Goal: Information Seeking & Learning: Learn about a topic

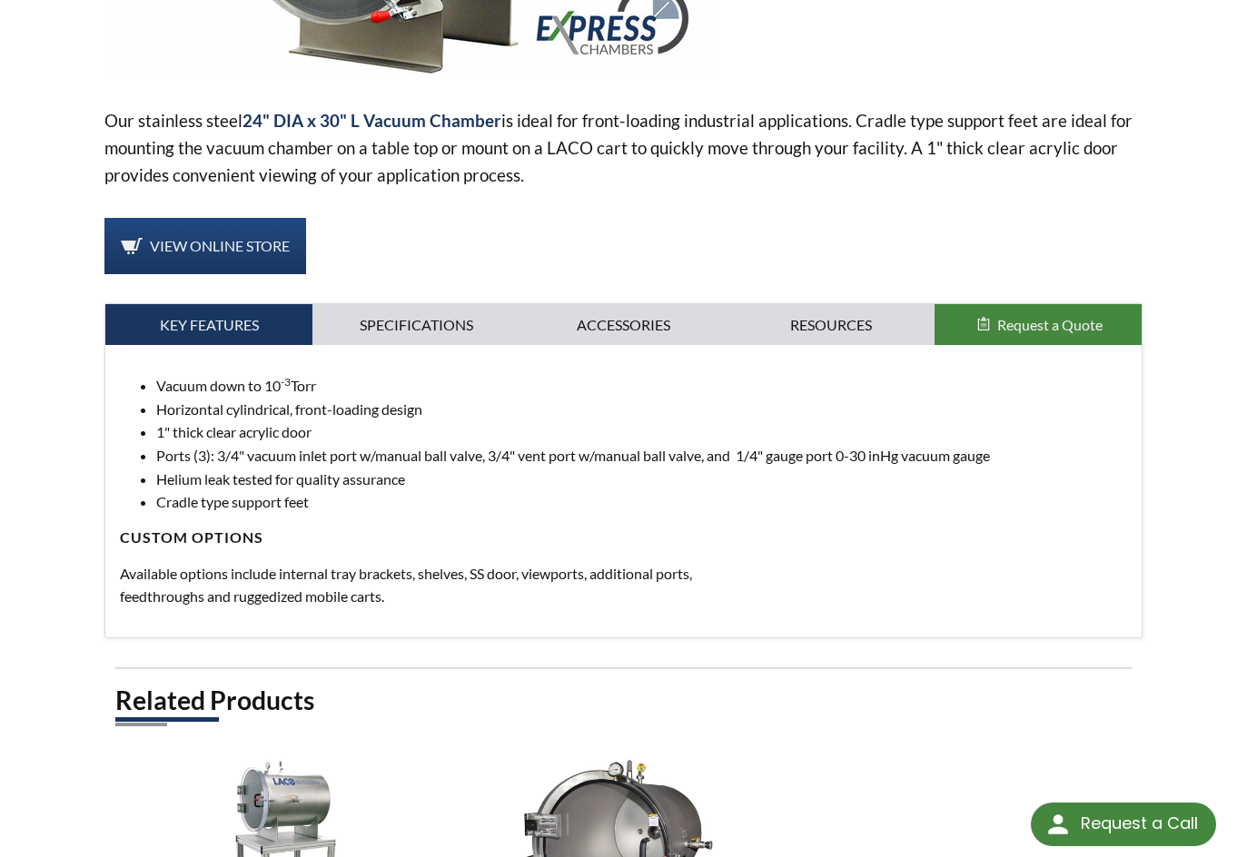
scroll to position [545, 0]
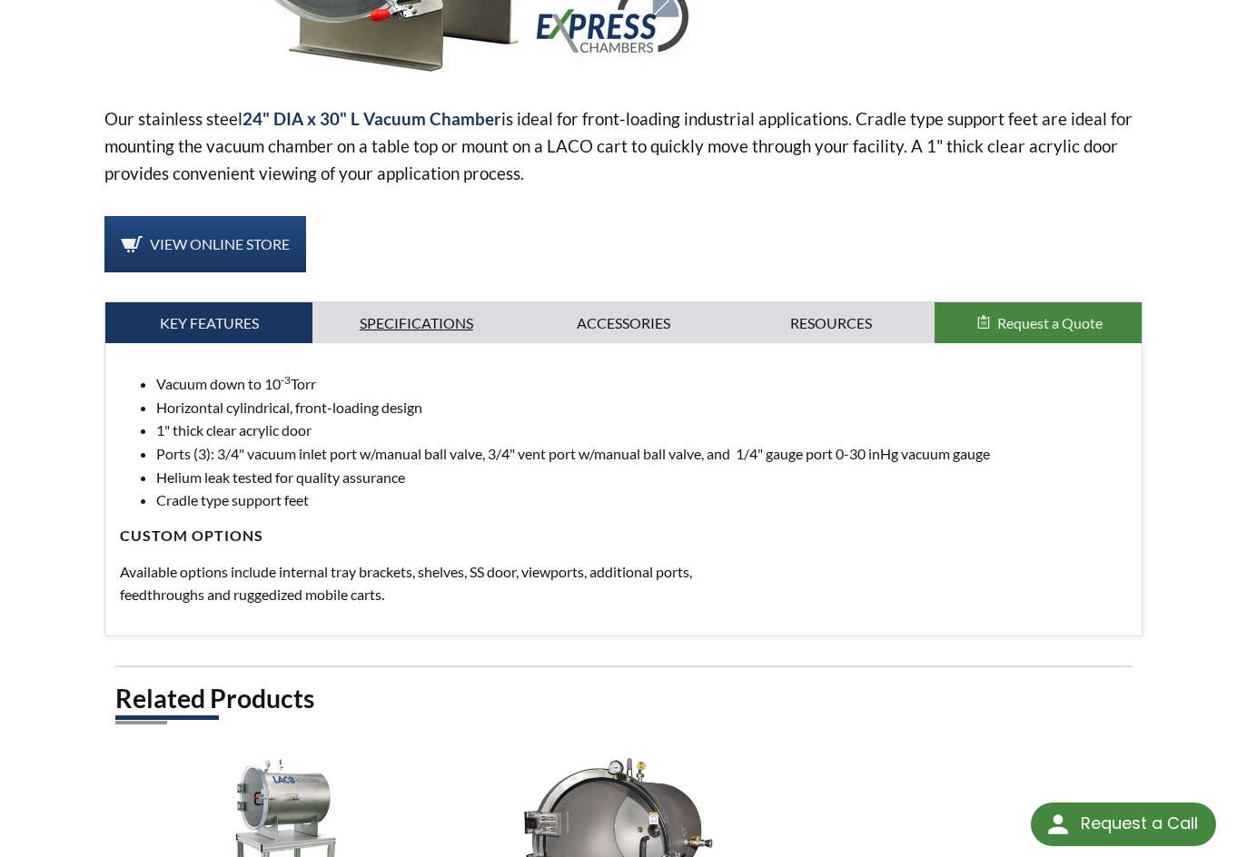
click at [435, 322] on link "Specifications" at bounding box center [415, 323] width 207 height 42
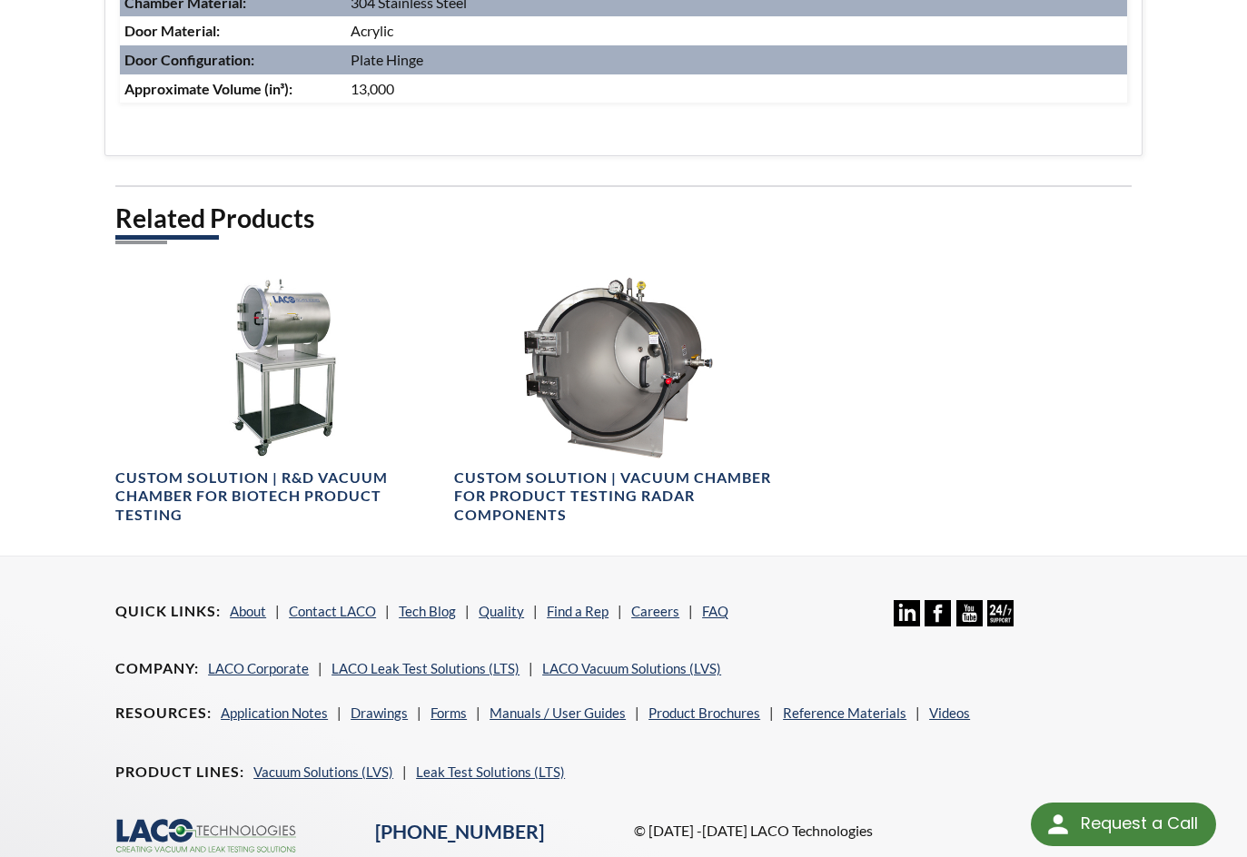
scroll to position [1180, 0]
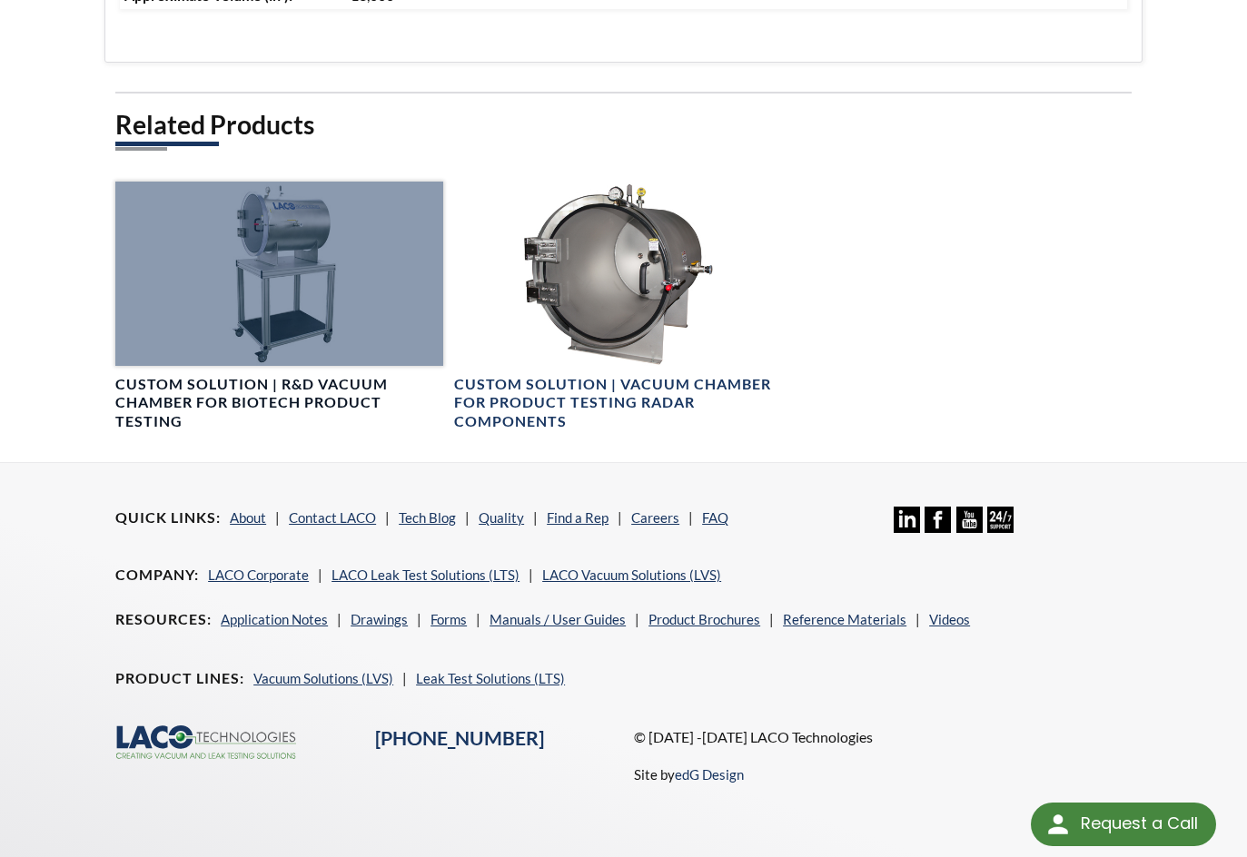
click at [241, 252] on div at bounding box center [279, 274] width 328 height 184
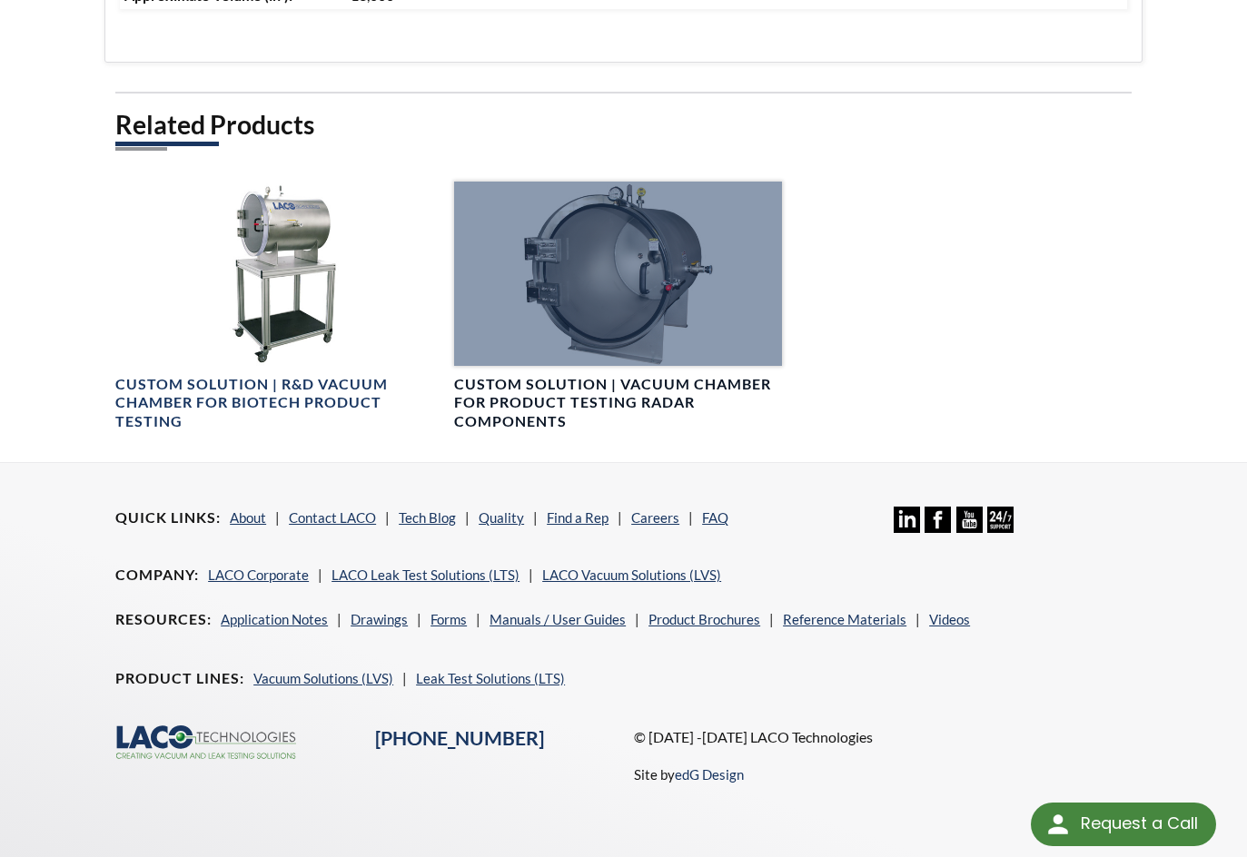
scroll to position [1181, 0]
click at [632, 406] on h4 "Custom Solution | Vacuum Chamber for Product Testing Radar Components" at bounding box center [618, 402] width 328 height 56
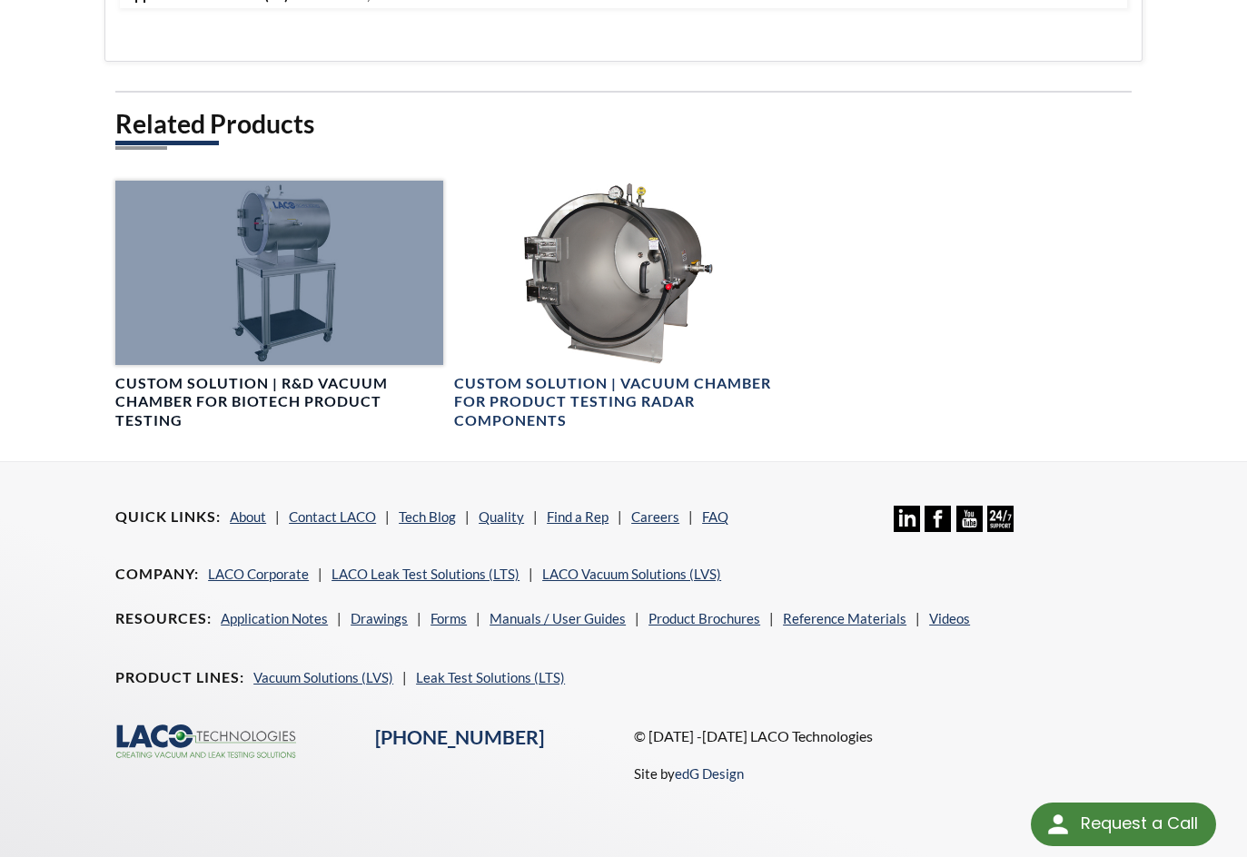
click at [301, 386] on h4 "Custom Solution | R&D Vacuum Chamber for BioTech Product Testing" at bounding box center [279, 402] width 328 height 56
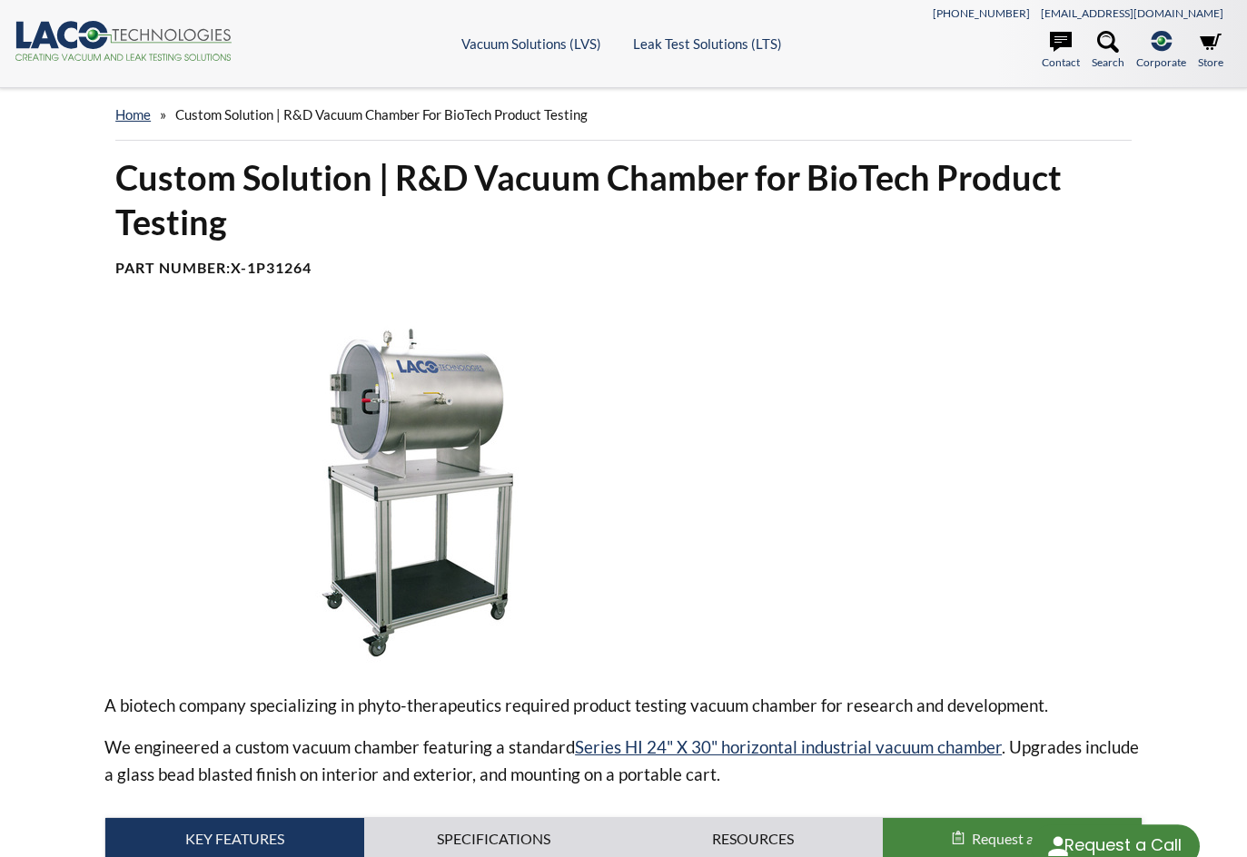
select select "Language Translate Widget"
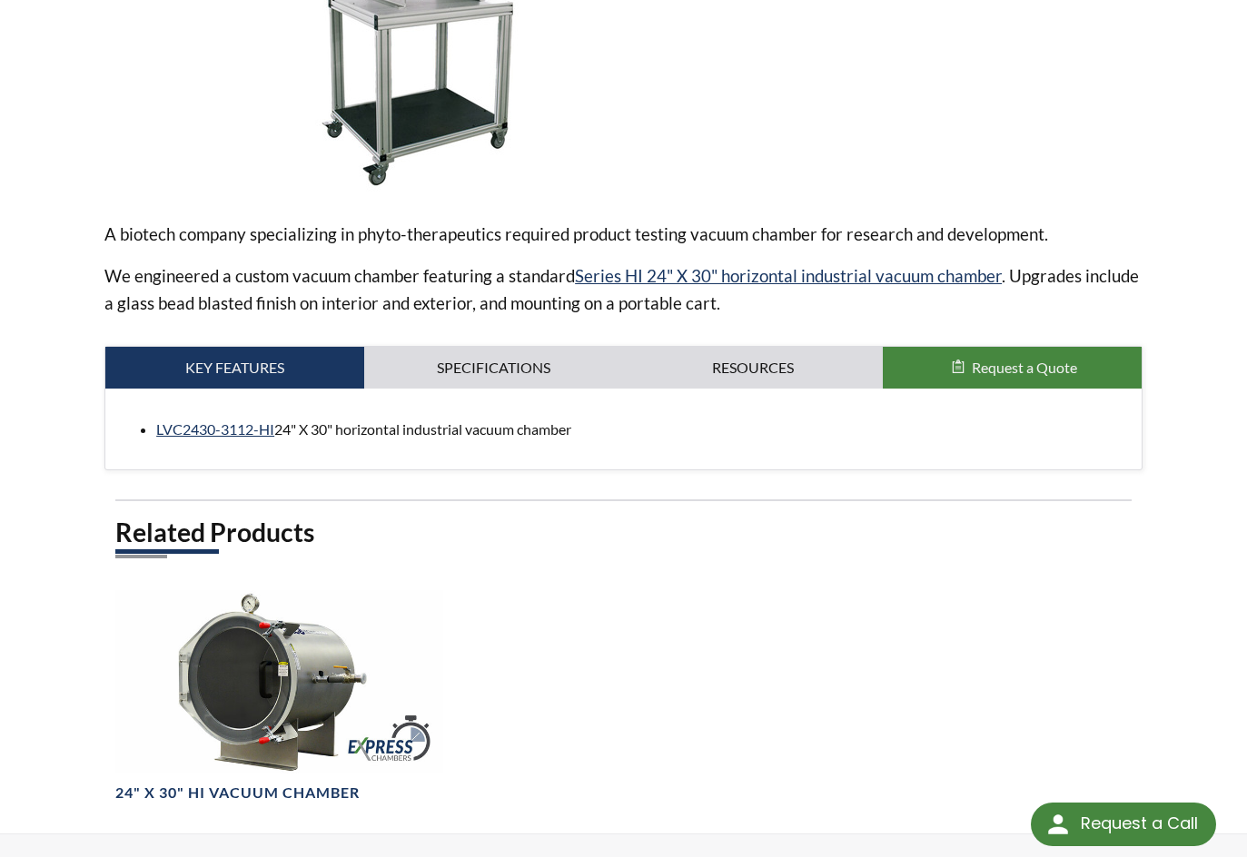
scroll to position [545, 0]
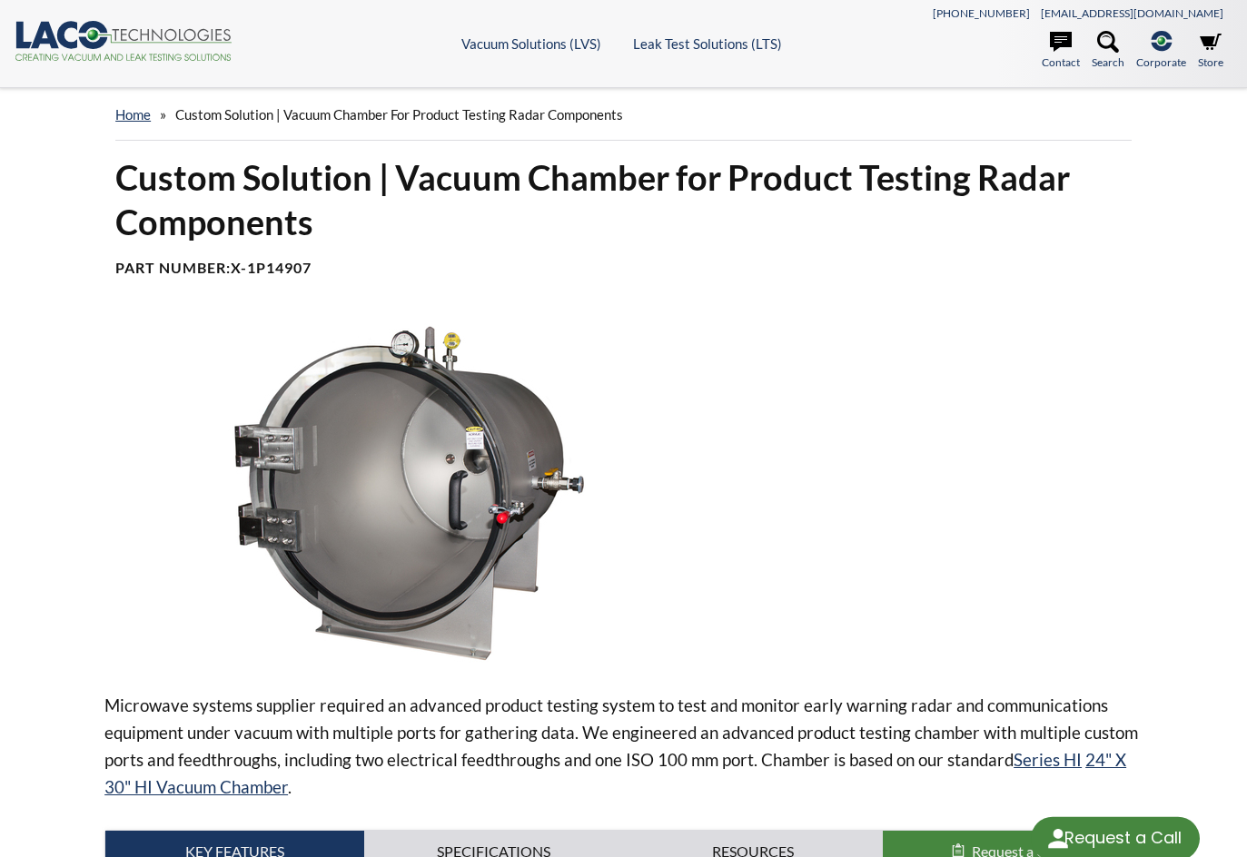
select select "Language Translate Widget"
drag, startPoint x: 964, startPoint y: 330, endPoint x: 950, endPoint y: 332, distance: 14.8
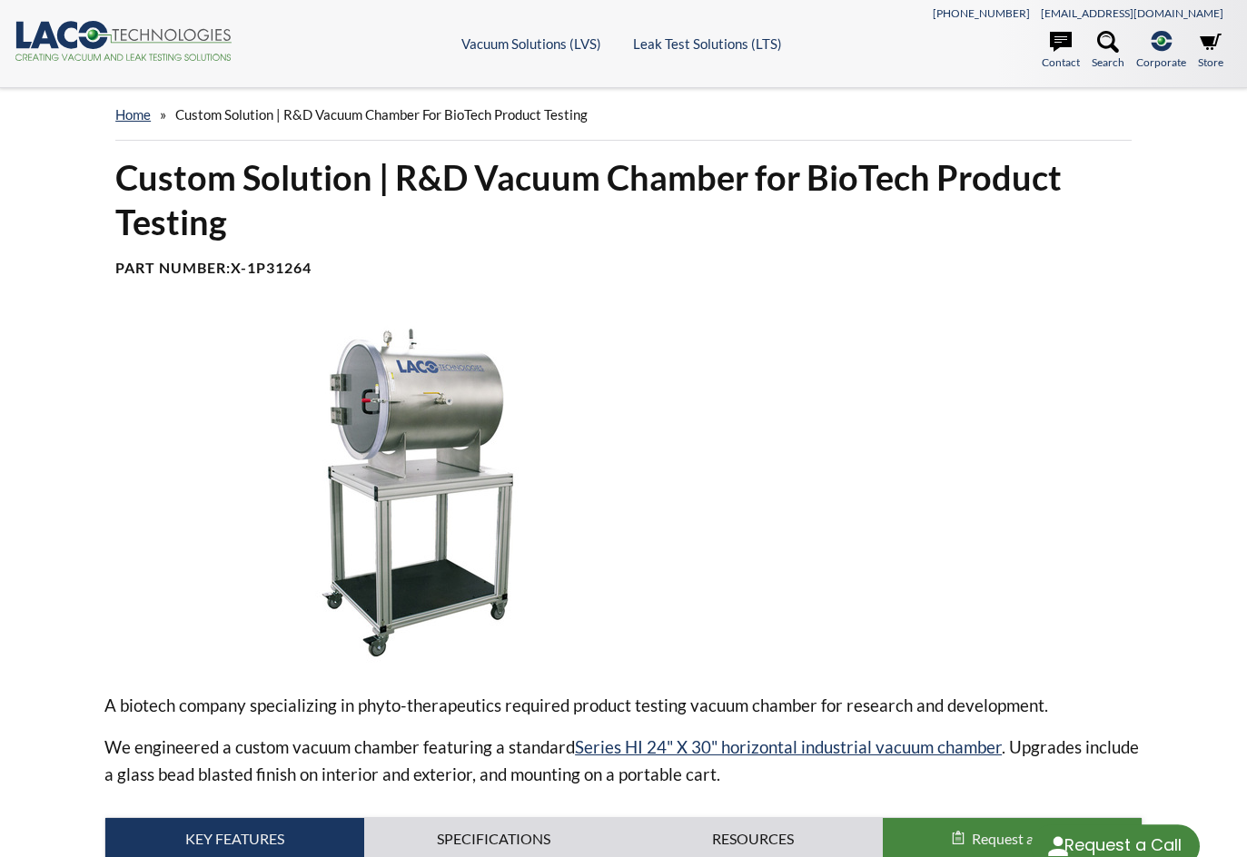
select select "Language Translate Widget"
click at [429, 445] on img at bounding box center [408, 491] width 608 height 341
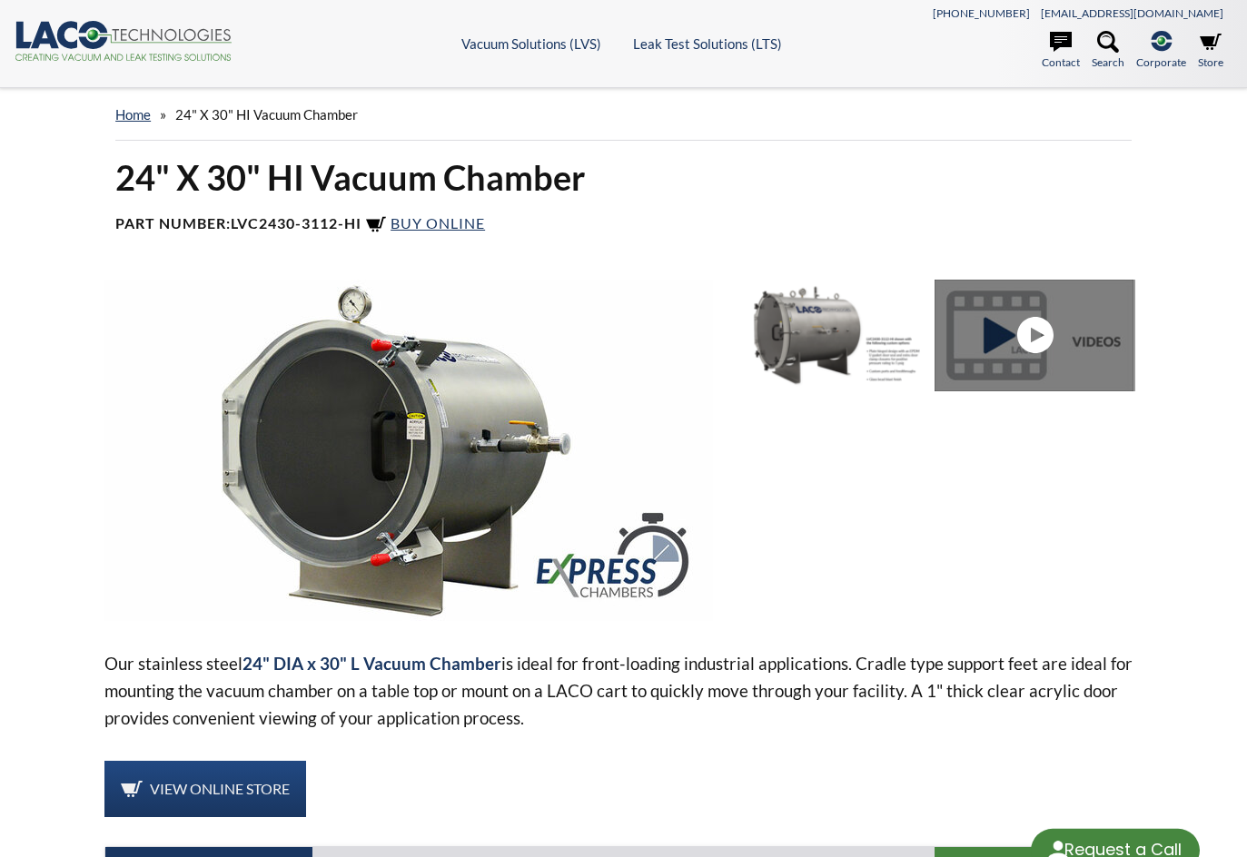
select select "Language Translate Widget"
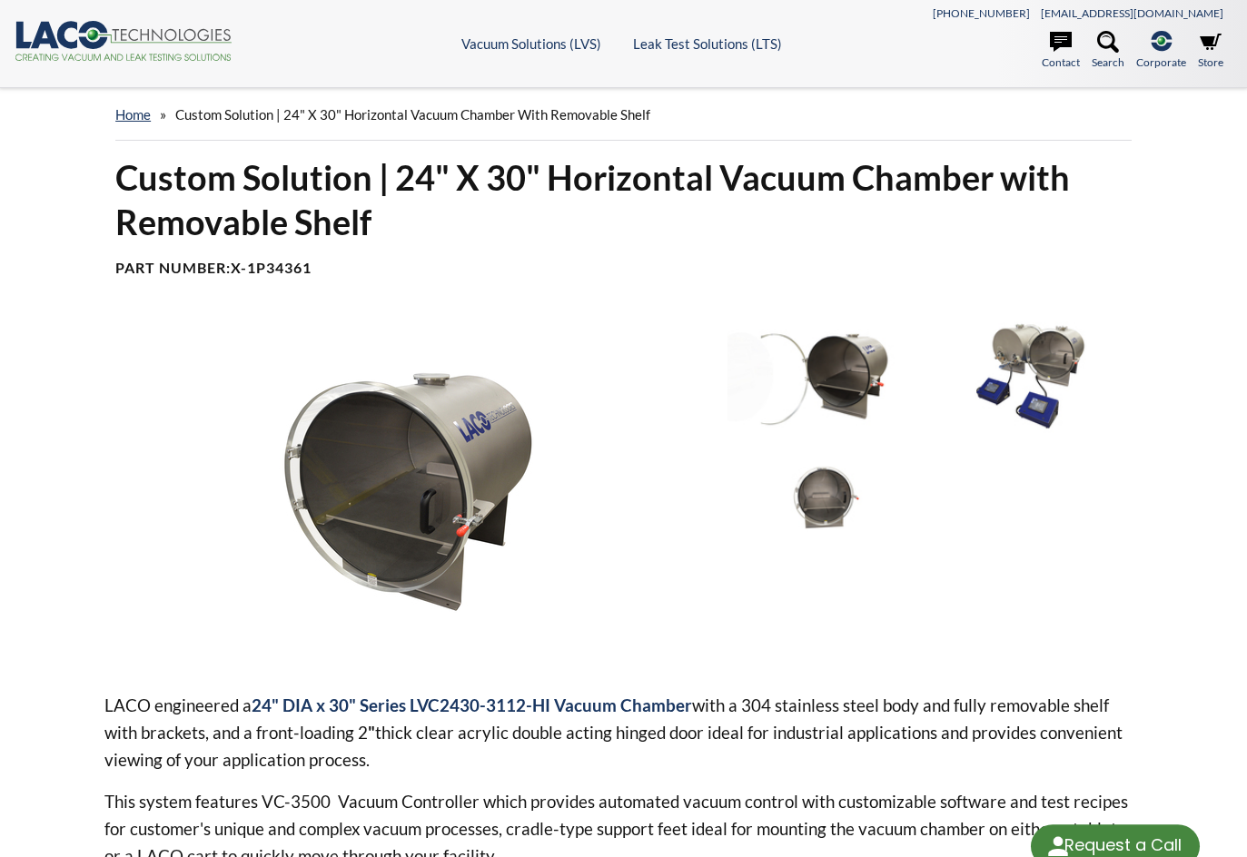
select select "Language Translate Widget"
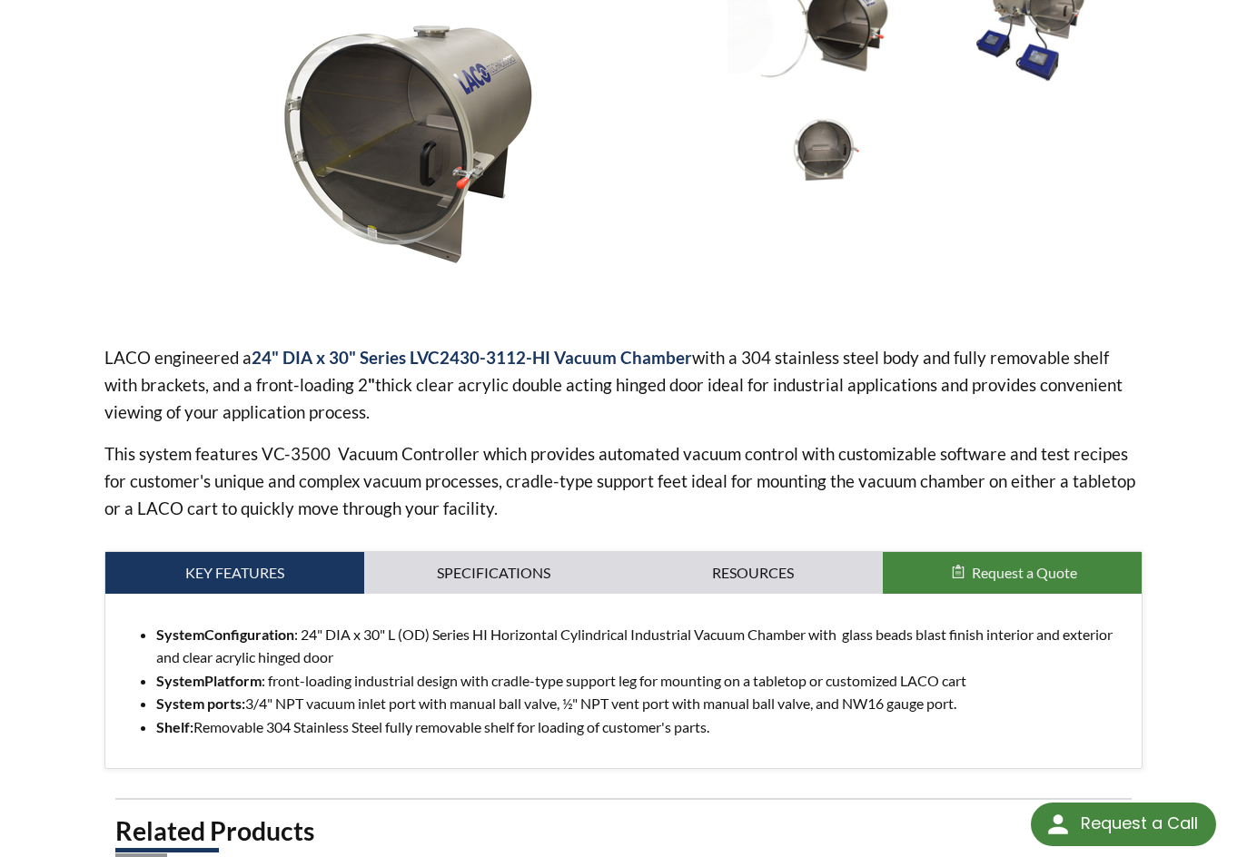
scroll to position [363, 0]
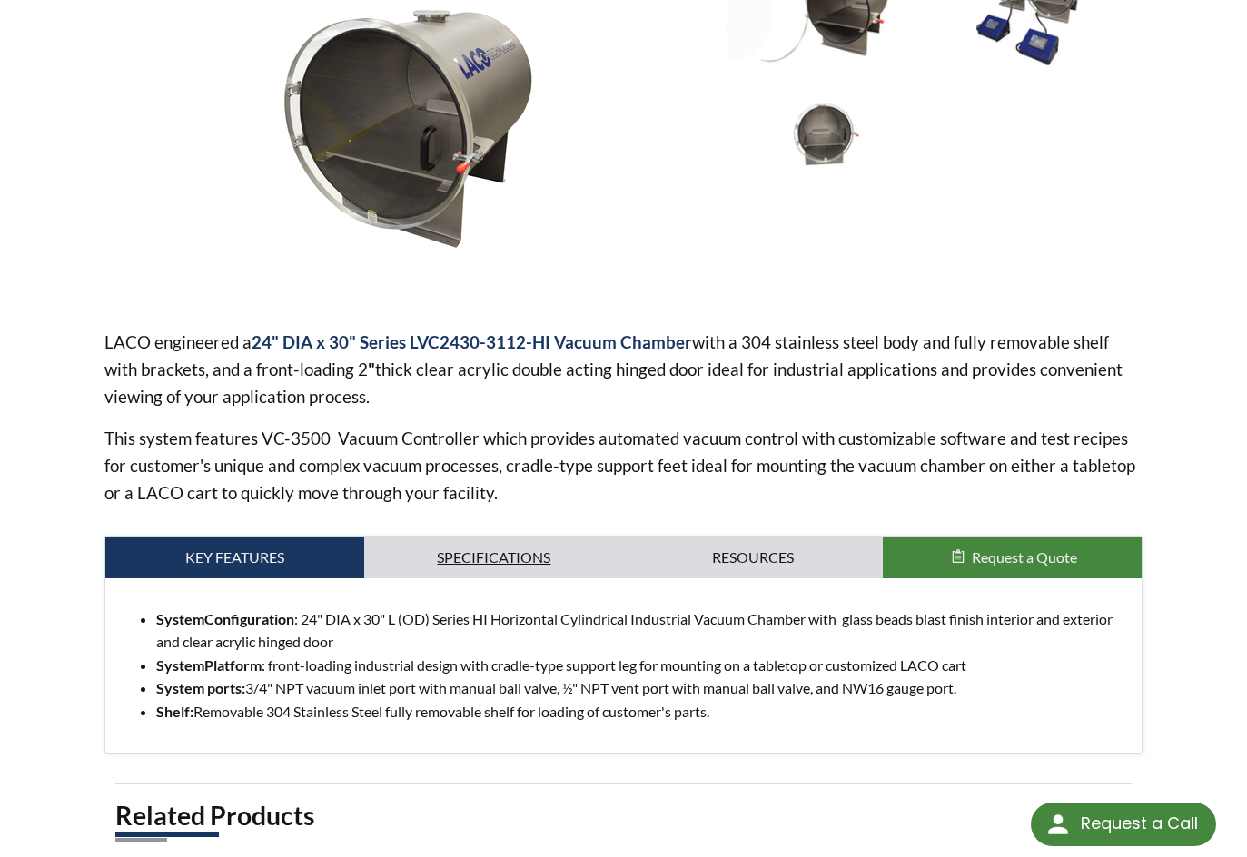
click at [443, 567] on link "Specifications" at bounding box center [493, 558] width 259 height 42
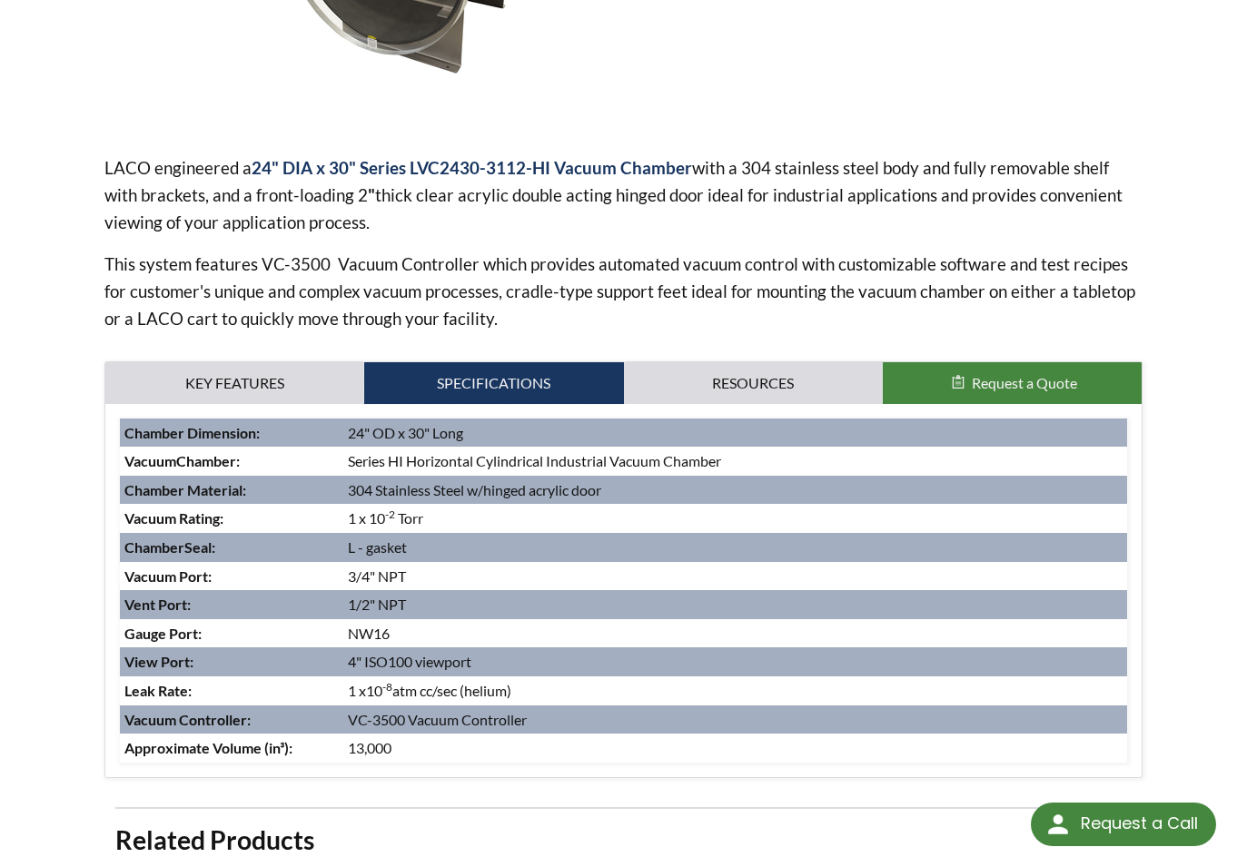
scroll to position [545, 0]
